Goal: Task Accomplishment & Management: Manage account settings

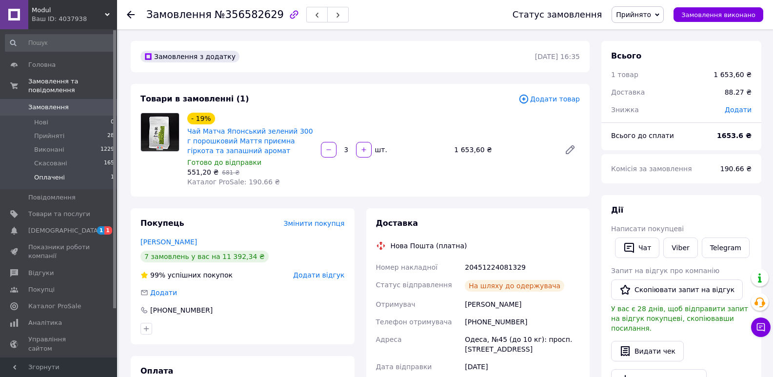
scroll to position [439, 0]
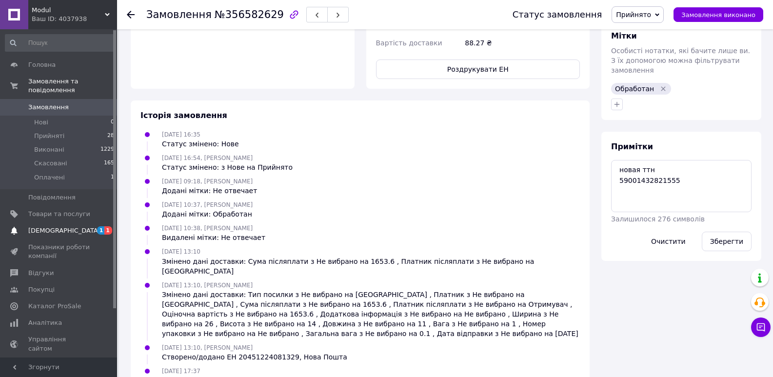
click at [45, 226] on span "[DEMOGRAPHIC_DATA]" at bounding box center [64, 230] width 72 height 9
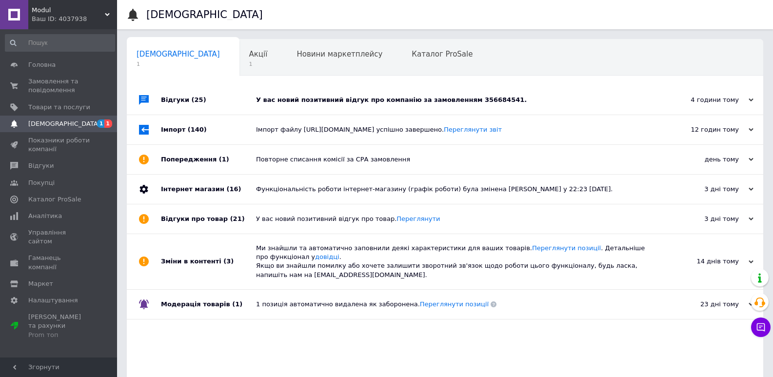
click at [171, 102] on div "Відгуки (25)" at bounding box center [208, 99] width 95 height 29
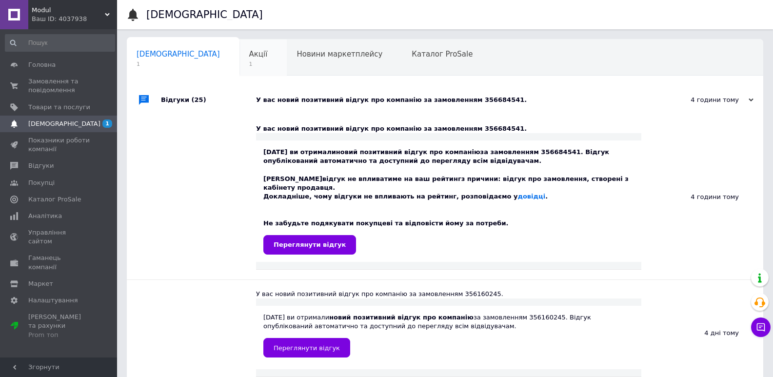
click at [249, 55] on span "Акції" at bounding box center [258, 54] width 19 height 9
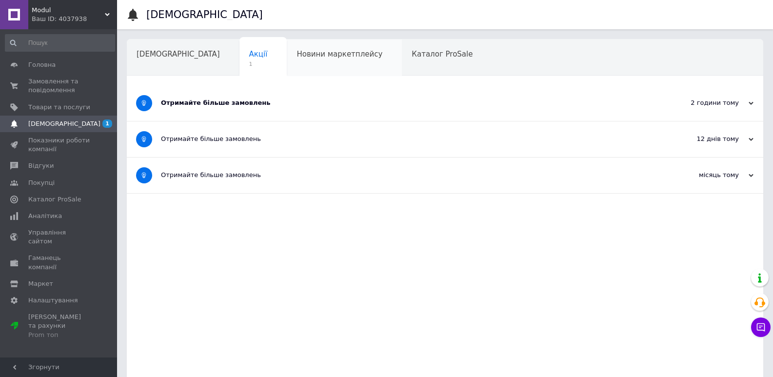
click at [297, 57] on span "Новини маркетплейсу" at bounding box center [340, 54] width 86 height 9
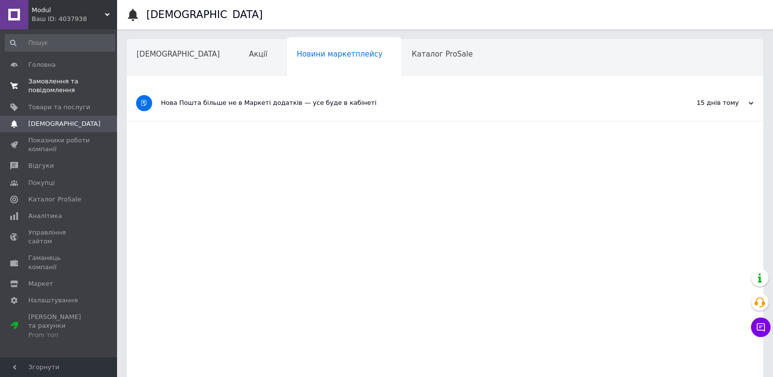
click at [60, 85] on span "Замовлення та повідомлення" at bounding box center [59, 86] width 62 height 18
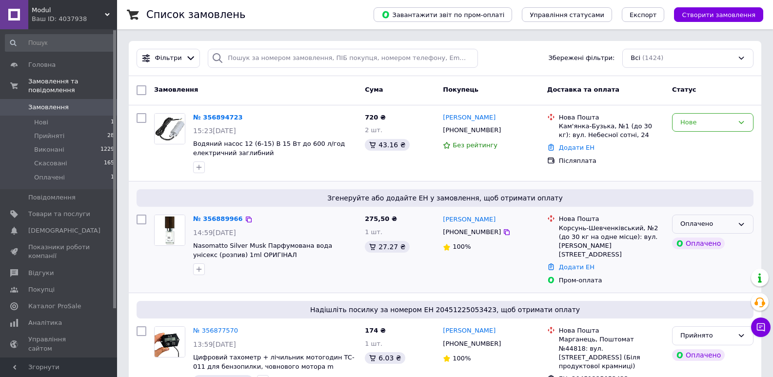
click at [728, 225] on div "Оплачено" at bounding box center [706, 224] width 53 height 10
click at [693, 243] on li "Прийнято" at bounding box center [713, 245] width 80 height 18
click at [688, 123] on div "Нове" at bounding box center [706, 123] width 53 height 10
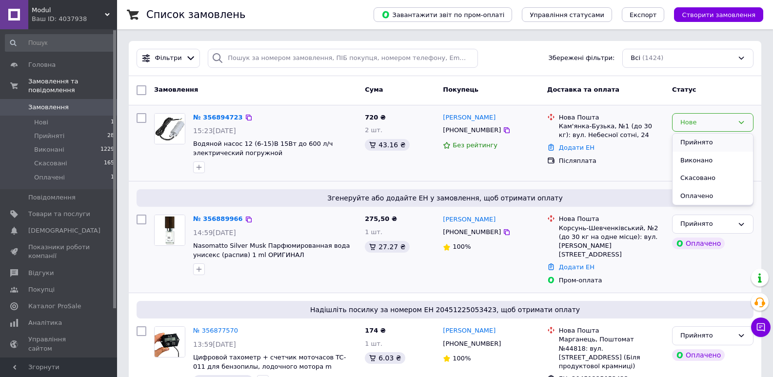
click at [687, 141] on li "Прийнято" at bounding box center [713, 143] width 80 height 18
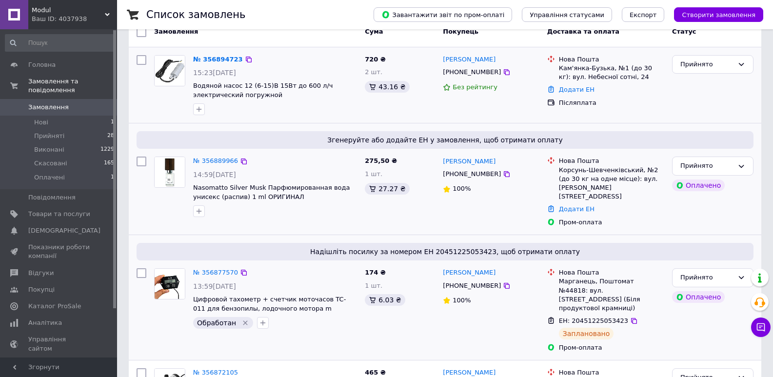
scroll to position [81, 0]
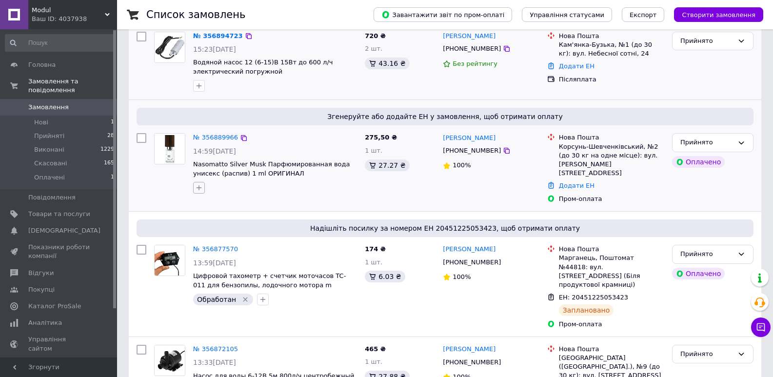
click at [199, 191] on icon "button" at bounding box center [199, 188] width 8 height 8
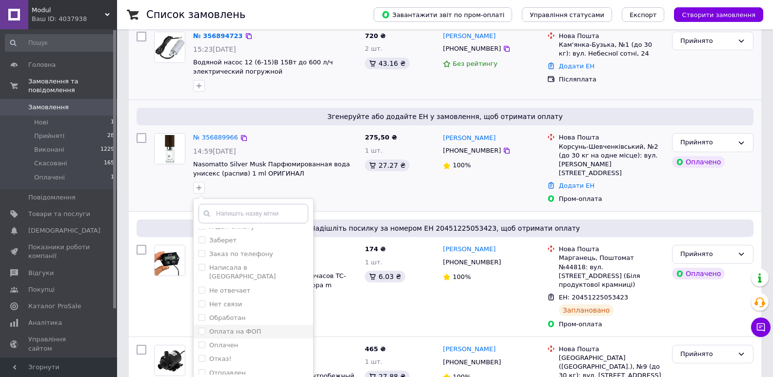
scroll to position [32, 0]
click at [237, 304] on label "Обработан" at bounding box center [227, 307] width 36 height 7
checkbox input "true"
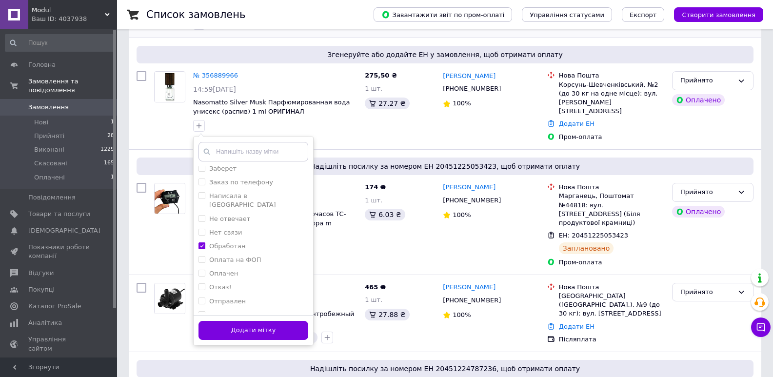
scroll to position [325, 0]
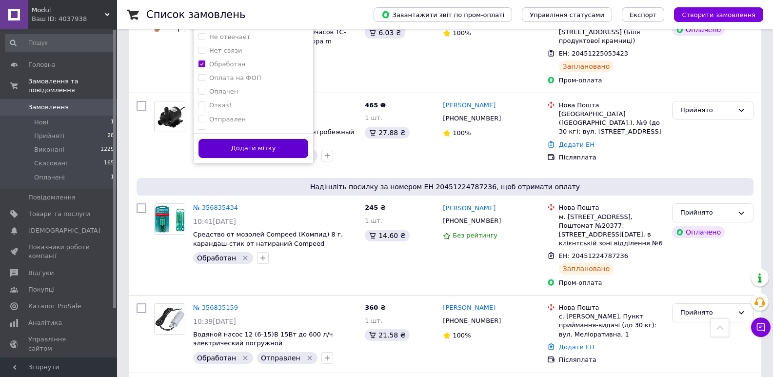
click at [267, 154] on button "Додати мітку" at bounding box center [254, 148] width 110 height 19
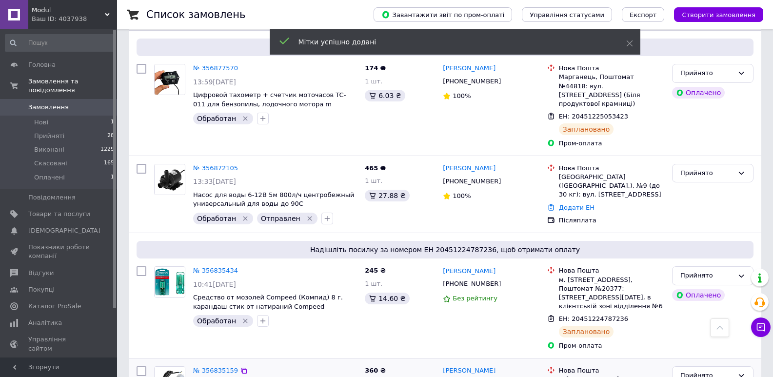
scroll to position [162, 0]
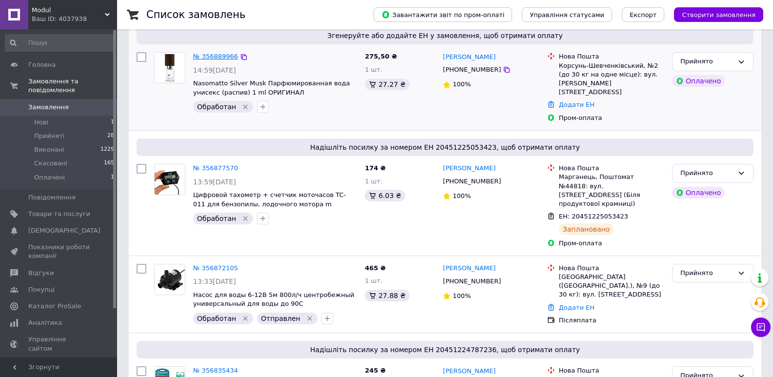
click at [219, 58] on link "№ 356889966" at bounding box center [215, 56] width 45 height 7
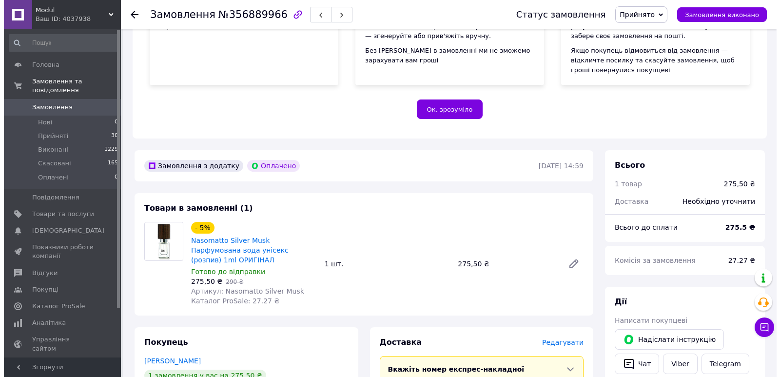
scroll to position [325, 0]
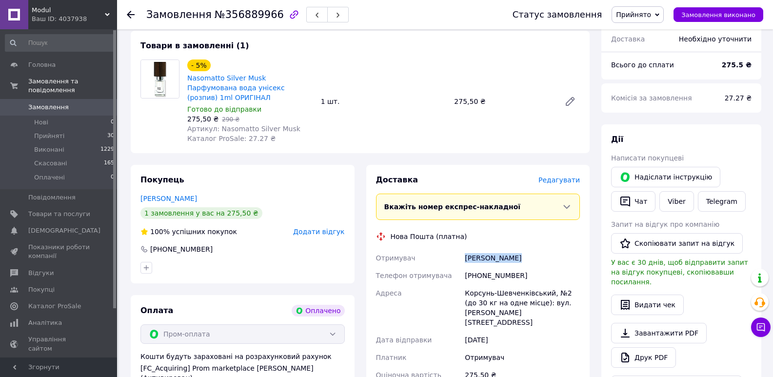
drag, startPoint x: 463, startPoint y: 240, endPoint x: 521, endPoint y: 240, distance: 57.6
click at [521, 249] on div "[PERSON_NAME]" at bounding box center [522, 258] width 119 height 18
copy div "[PERSON_NAME]"
drag, startPoint x: 472, startPoint y: 273, endPoint x: 545, endPoint y: 273, distance: 73.2
click at [545, 284] on div "Корсунь-Шевченківський, №2 (до 30 кг на одне місце): вул. [PERSON_NAME][STREET_…" at bounding box center [522, 307] width 119 height 47
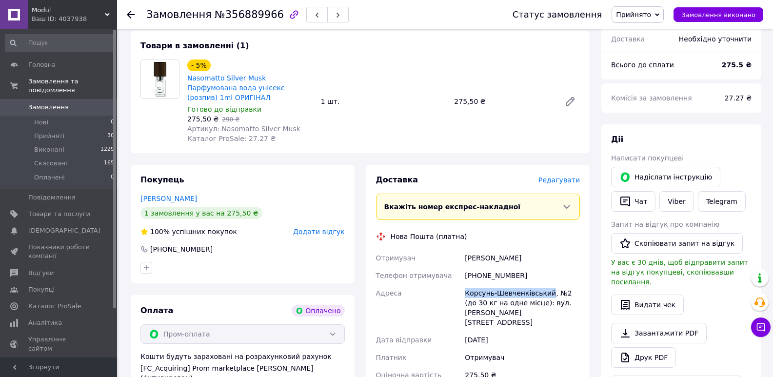
copy div "[PERSON_NAME]"
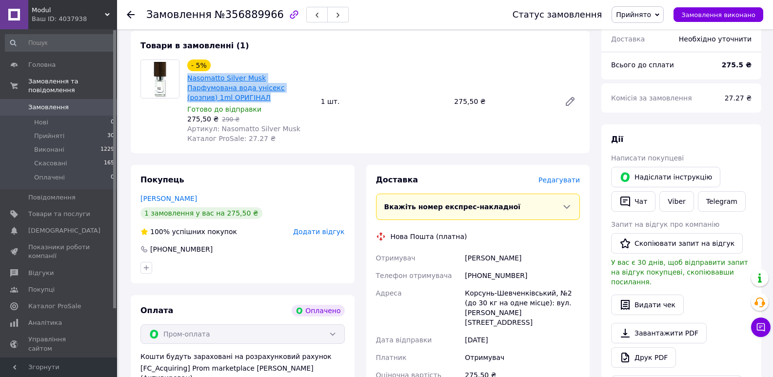
drag, startPoint x: 187, startPoint y: 67, endPoint x: 302, endPoint y: 81, distance: 115.9
click at [302, 81] on div "Nasomatto Silver Musk Парфумована вода унісекс (розпив) 1ml ОРИГІНАЛ" at bounding box center [250, 87] width 128 height 31
copy link "Nasomatto Silver Musk Парфумована вода унісекс (розпив) 1ml ОРИГІНАЛ"
click at [559, 176] on span "Редагувати" at bounding box center [558, 180] width 41 height 8
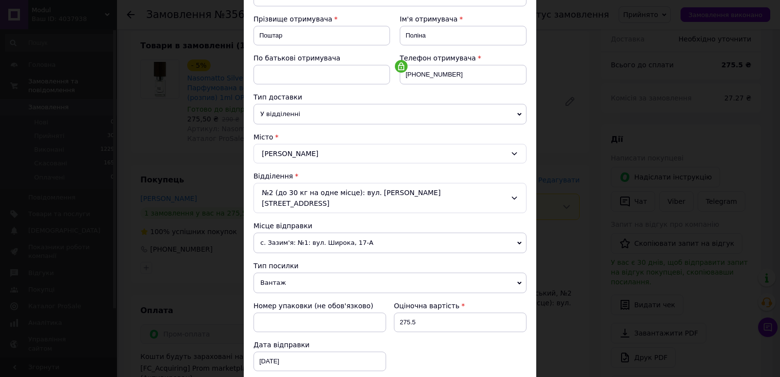
scroll to position [162, 0]
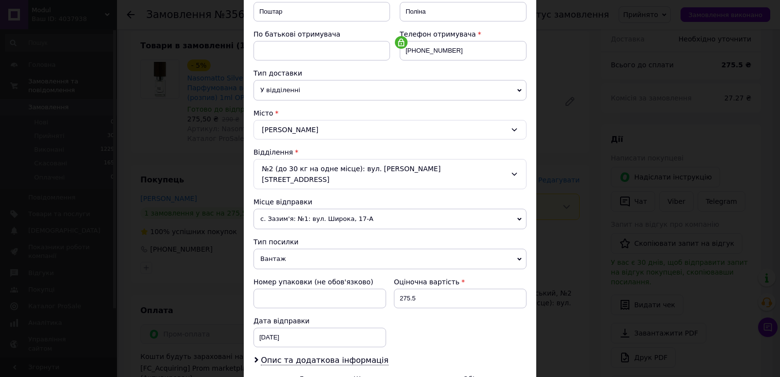
click at [281, 209] on span "с. Зазим'я: №1: вул. Широка, 17-А" at bounding box center [390, 219] width 273 height 20
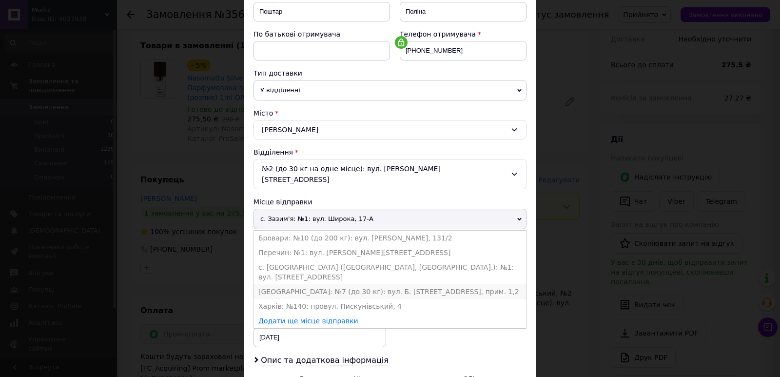
click at [279, 284] on li "[GEOGRAPHIC_DATA]: №7 (до 30 кг): вул. Б. [STREET_ADDRESS], прим. 1,2" at bounding box center [390, 291] width 273 height 15
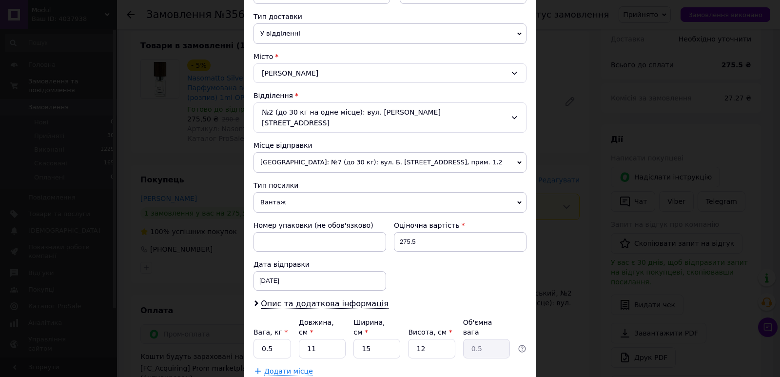
scroll to position [244, 0]
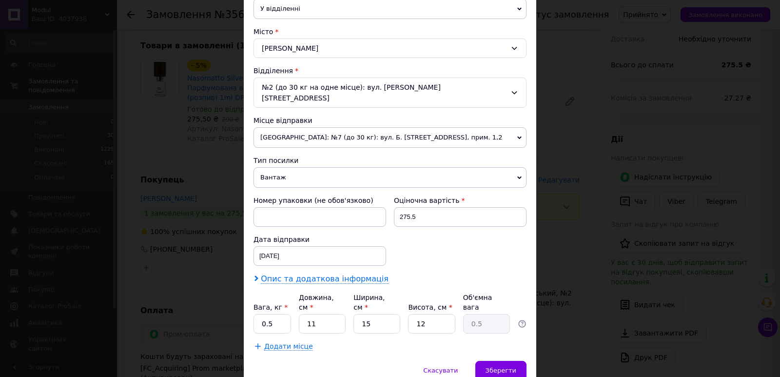
click at [282, 274] on span "Опис та додаткова інформація" at bounding box center [325, 279] width 128 height 10
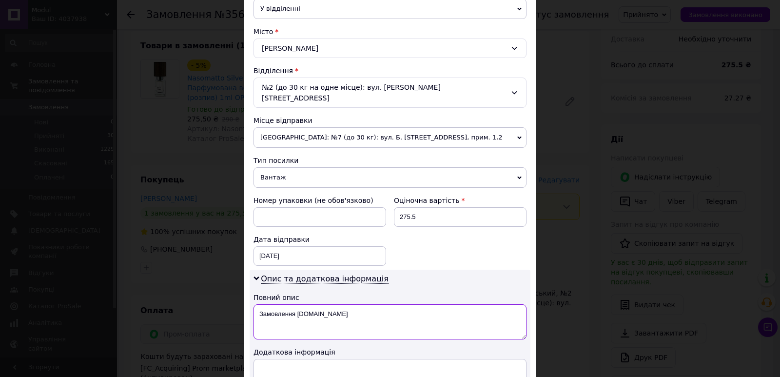
click at [342, 313] on textarea "Замовлення [DOMAIN_NAME]" at bounding box center [390, 321] width 273 height 35
type textarea "З"
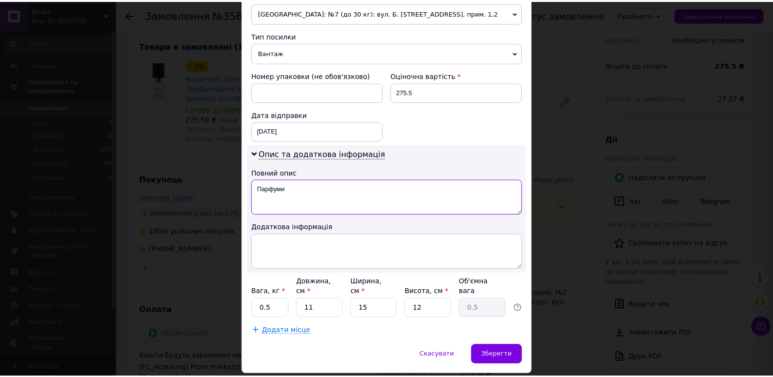
scroll to position [380, 0]
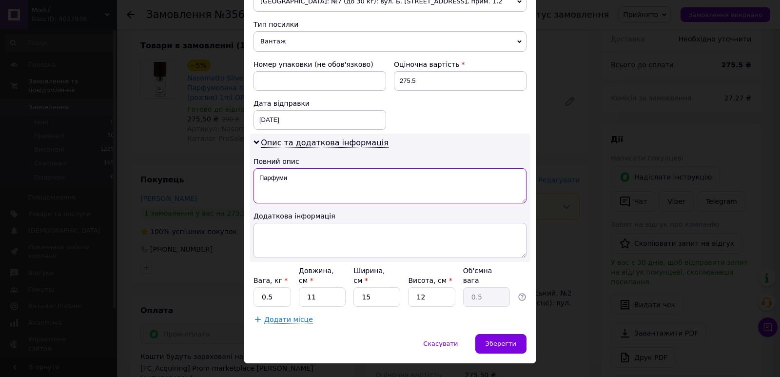
type textarea "Парфуми"
click at [430, 287] on input "12" at bounding box center [431, 297] width 47 height 20
type input "1"
type input "0.1"
type input "1"
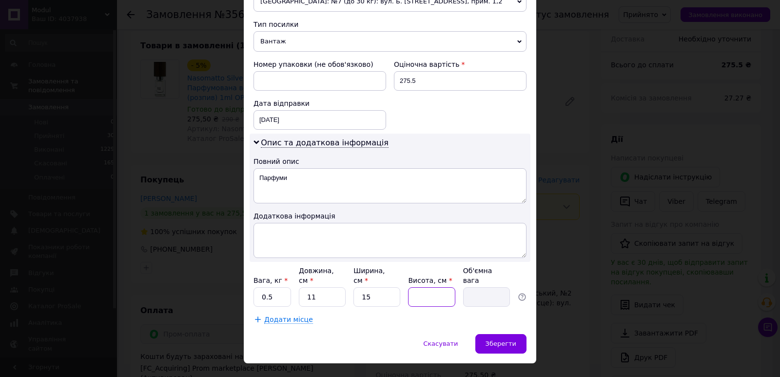
type input "0.1"
type input "1"
click at [373, 287] on input "15" at bounding box center [377, 297] width 47 height 20
type input "14"
click at [322, 287] on input "11" at bounding box center [322, 297] width 47 height 20
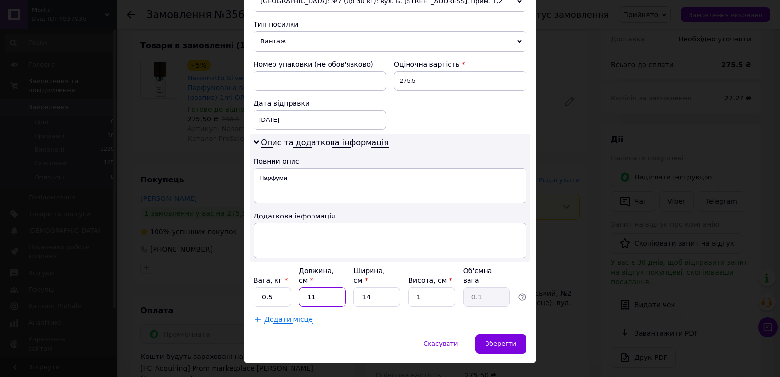
type input "1"
type input "2"
type input "0.1"
type input "22"
click at [274, 287] on input "0.5" at bounding box center [273, 297] width 38 height 20
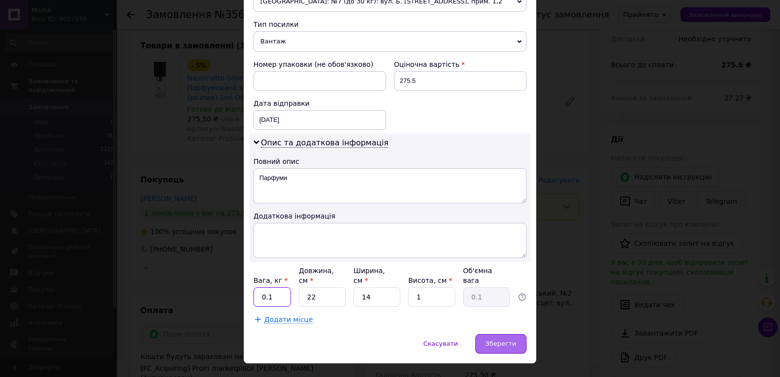
type input "0.1"
click at [509, 340] on span "Зберегти" at bounding box center [501, 343] width 31 height 7
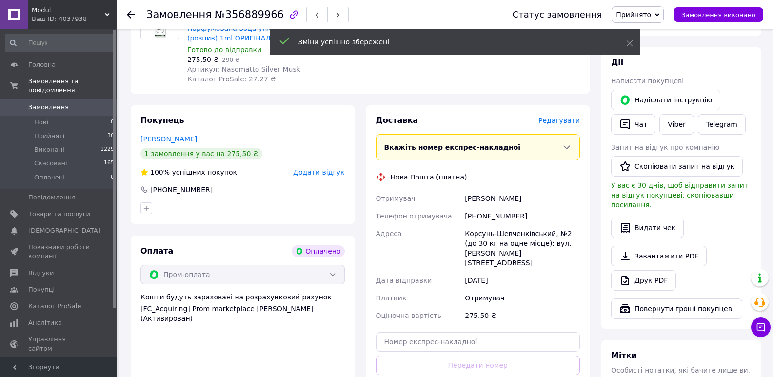
scroll to position [406, 0]
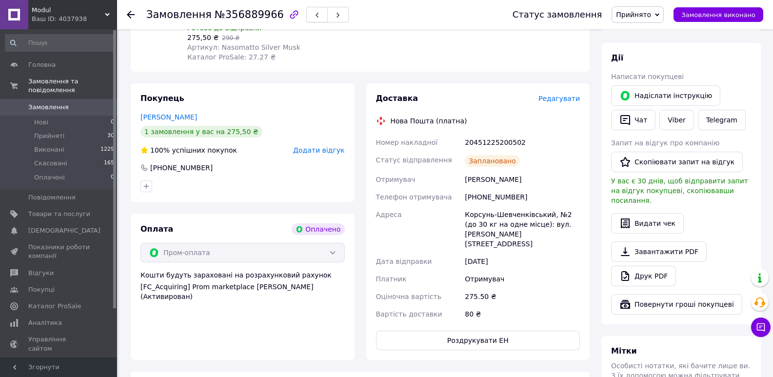
click at [314, 14] on icon "button" at bounding box center [317, 15] width 6 height 6
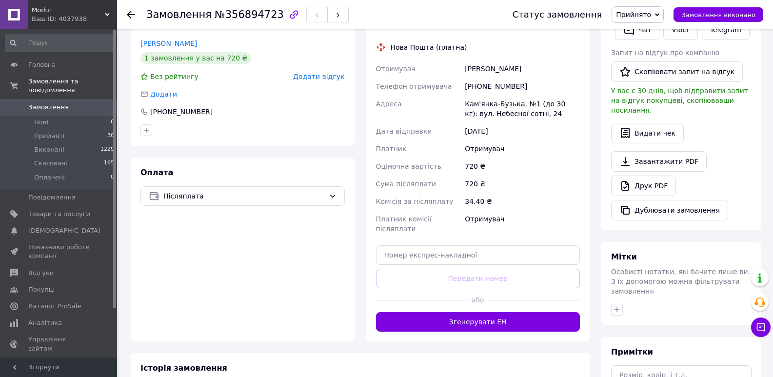
scroll to position [299, 0]
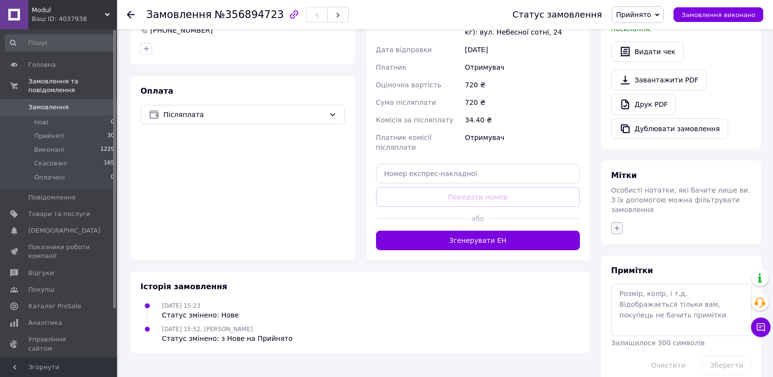
click at [614, 224] on icon "button" at bounding box center [617, 228] width 8 height 8
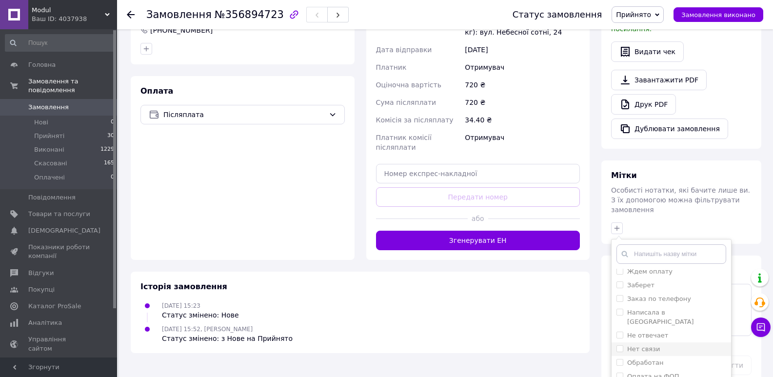
scroll to position [32, 0]
click at [644, 344] on label "Обработан" at bounding box center [645, 347] width 36 height 7
checkbox input "true"
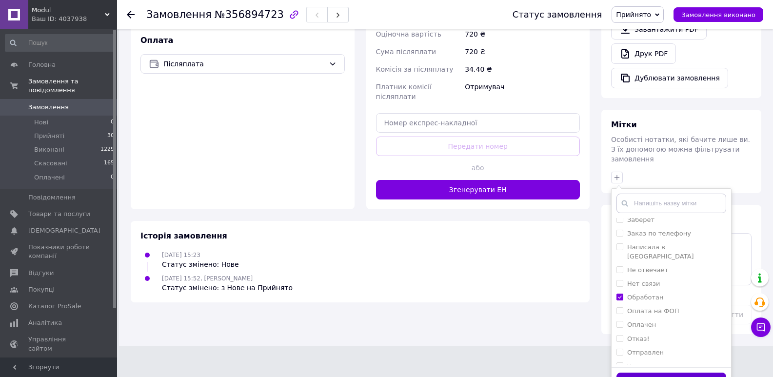
click at [680, 373] on button "Додати мітку" at bounding box center [672, 382] width 110 height 19
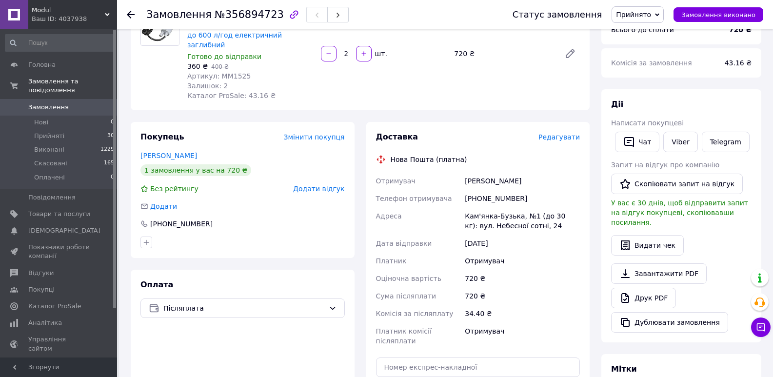
scroll to position [71, 0]
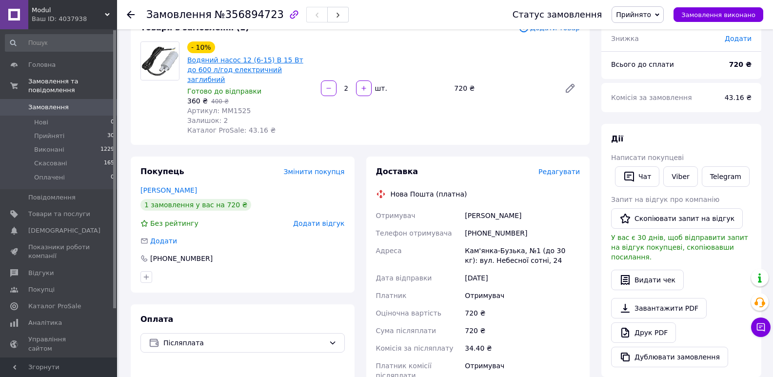
click at [267, 56] on link "Водяний насос 12 (6-15) В 15 Вт до 600 л/год електричний заглибний" at bounding box center [245, 69] width 116 height 27
drag, startPoint x: 463, startPoint y: 222, endPoint x: 535, endPoint y: 222, distance: 71.7
click at [535, 224] on div "[PHONE_NUMBER]" at bounding box center [522, 233] width 119 height 18
copy div "[PHONE_NUMBER]"
drag, startPoint x: 463, startPoint y: 211, endPoint x: 530, endPoint y: 205, distance: 66.6
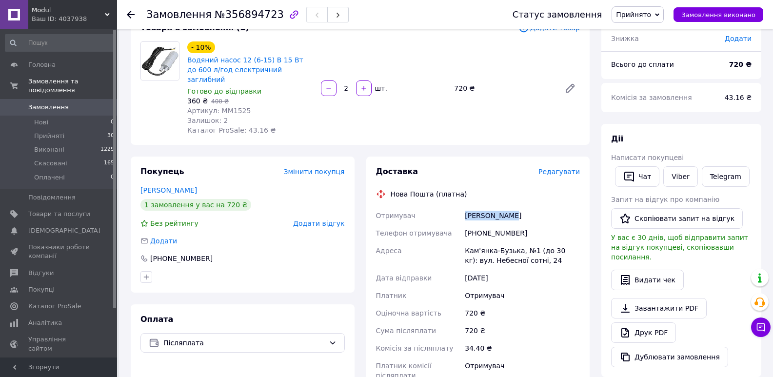
click at [530, 207] on div "Отримувач [PERSON_NAME] отримувача [PHONE_NUMBER] [GEOGRAPHIC_DATA], №1 (до 30 …" at bounding box center [478, 296] width 208 height 178
copy div "Отримувач [PERSON_NAME]"
drag, startPoint x: 492, startPoint y: 242, endPoint x: 516, endPoint y: 241, distance: 24.4
click at [516, 241] on div "Отримувач [PERSON_NAME] отримувача [PHONE_NUMBER] [GEOGRAPHIC_DATA], №1 (до 30 …" at bounding box center [478, 296] width 208 height 178
copy div "Адреса [GEOGRAPHIC_DATA]"
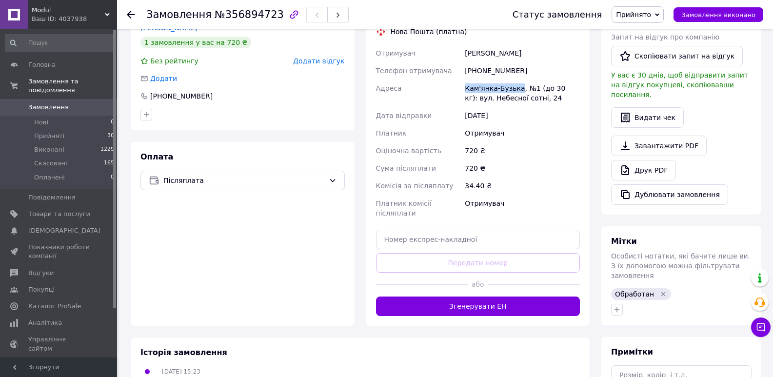
scroll to position [315, 0]
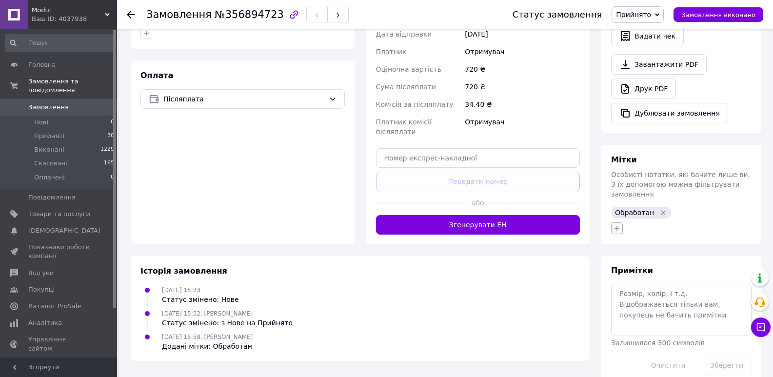
click at [616, 225] on icon "button" at bounding box center [617, 227] width 5 height 5
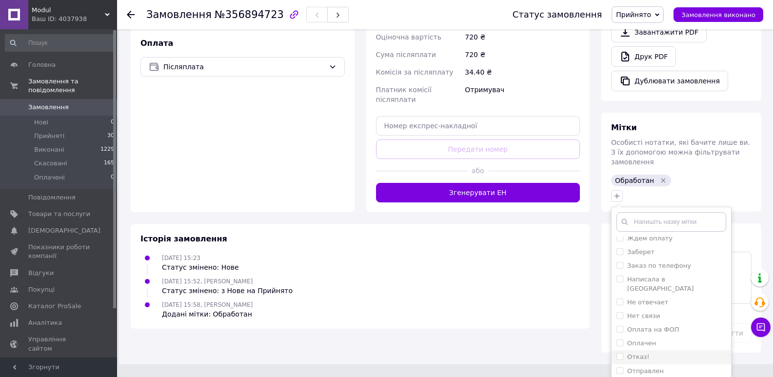
scroll to position [366, 0]
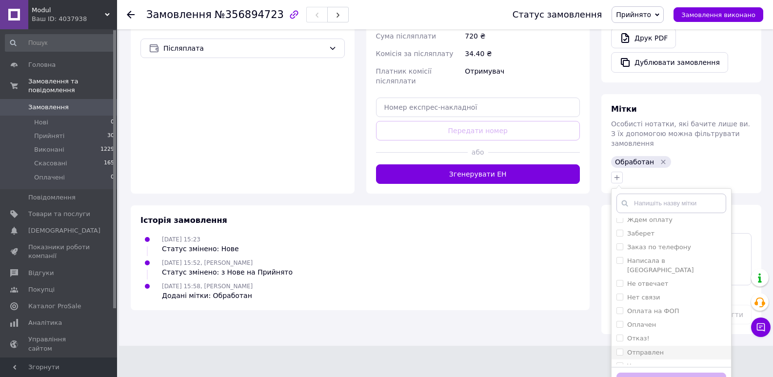
click at [644, 349] on label "Отправлен" at bounding box center [645, 352] width 37 height 7
checkbox input "true"
click at [647, 373] on button "Додати мітку" at bounding box center [672, 382] width 110 height 19
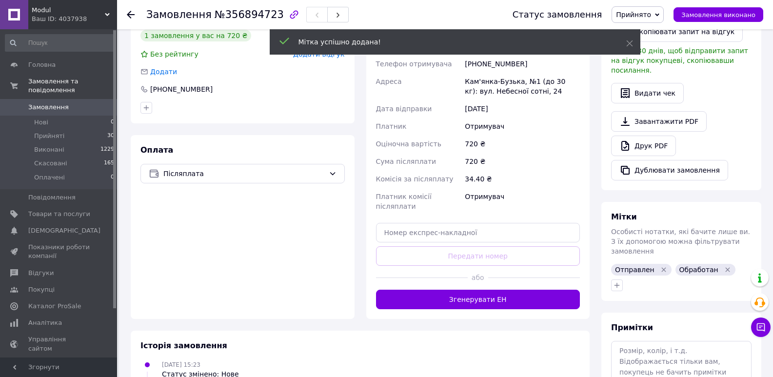
scroll to position [152, 0]
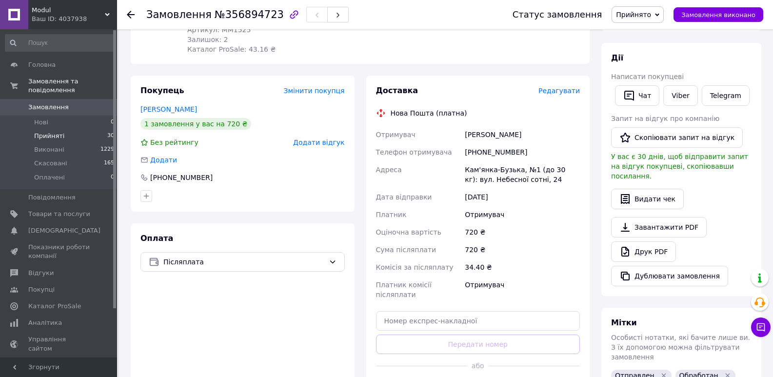
click at [48, 132] on span "Прийняті" at bounding box center [49, 136] width 30 height 9
